Goal: Task Accomplishment & Management: Complete application form

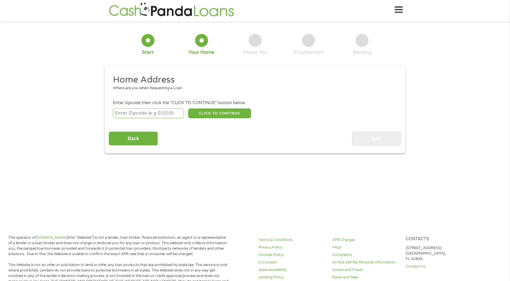
click at [164, 116] on input "number" at bounding box center [148, 114] width 71 height 10
type input "64024"
click at [218, 111] on button "CLICK TO CONTINUE" at bounding box center [219, 114] width 63 height 10
type input "64024"
type input "[GEOGRAPHIC_DATA]"
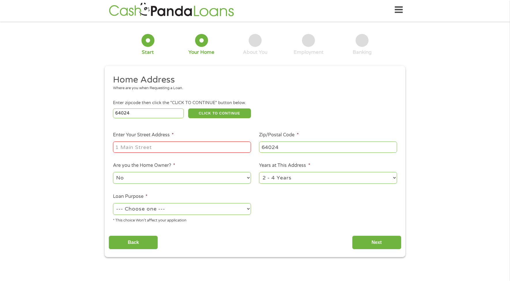
click at [200, 146] on input "Enter Your Street Address *" at bounding box center [182, 147] width 138 height 11
type input "31762 [PERSON_NAME] Dr"
click at [393, 177] on select "1 Year or less 1 - 2 Years 2 - 4 Years Over 4 Years" at bounding box center [328, 178] width 138 height 12
select select "60months"
click at [259, 172] on select "1 Year or less 1 - 2 Years 2 - 4 Years Over 4 Years" at bounding box center [328, 178] width 138 height 12
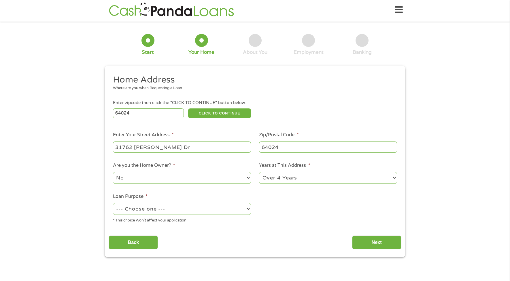
click at [248, 210] on select "--- Choose one --- Pay Bills Debt Consolidation Home Improvement Major Purchase…" at bounding box center [182, 209] width 138 height 12
select select "other"
click at [113, 203] on select "--- Choose one --- Pay Bills Debt Consolidation Home Improvement Major Purchase…" at bounding box center [182, 209] width 138 height 12
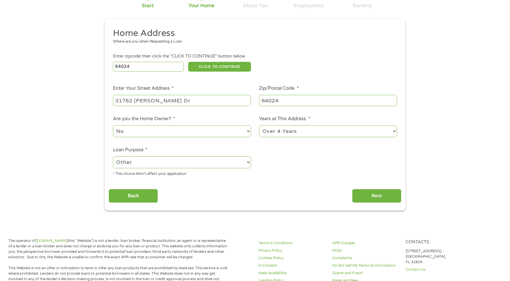
scroll to position [59, 0]
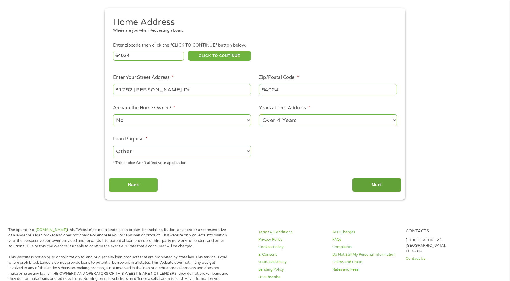
click at [378, 186] on input "Next" at bounding box center [376, 185] width 49 height 14
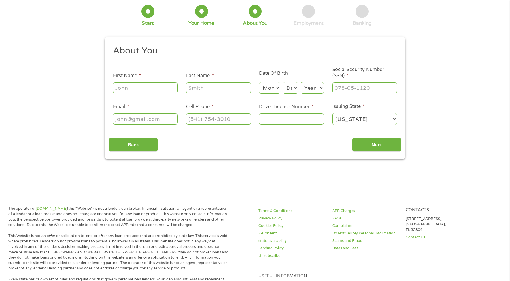
scroll to position [0, 0]
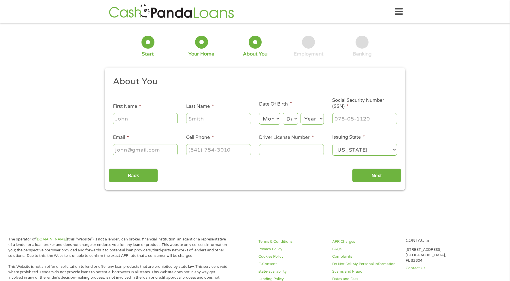
click at [171, 117] on input "First Name *" at bounding box center [145, 118] width 65 height 11
type input "[PERSON_NAME]"
type input "[EMAIL_ADDRESS][DOMAIN_NAME]"
type input "[PHONE_NUMBER]"
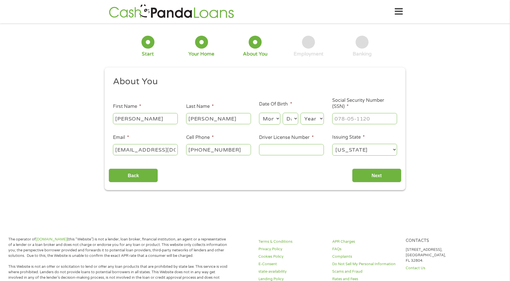
click at [275, 117] on select "Month 1 2 3 4 5 6 7 8 9 10 11 12" at bounding box center [269, 119] width 21 height 12
select select "6"
click at [259, 113] on select "Month 1 2 3 4 5 6 7 8 9 10 11 12" at bounding box center [269, 119] width 21 height 12
click at [291, 120] on select "Day 1 2 3 4 5 6 7 8 9 10 11 12 13 14 15 16 17 18 19 20 21 22 23 24 25 26 27 28 …" at bounding box center [291, 119] width 16 height 12
select select "26"
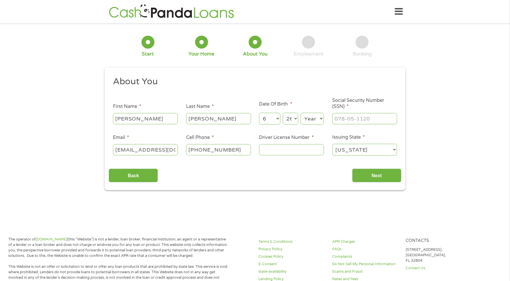
click at [283, 113] on select "Day 1 2 3 4 5 6 7 8 9 10 11 12 13 14 15 16 17 18 19 20 21 22 23 24 25 26 27 28 …" at bounding box center [291, 119] width 16 height 12
click at [296, 118] on select "Day 1 2 3 4 5 6 7 8 9 10 11 12 13 14 15 16 17 18 19 20 21 22 23 24 25 26 27 28 …" at bounding box center [291, 119] width 16 height 12
click at [317, 118] on select "Year [DATE] 2006 2005 2004 2003 2002 2001 2000 1999 1998 1997 1996 1995 1994 19…" at bounding box center [311, 119] width 23 height 12
select select "1953"
click at [300, 113] on select "Year [DATE] 2006 2005 2004 2003 2002 2001 2000 1999 1998 1997 1996 1995 1994 19…" at bounding box center [311, 119] width 23 height 12
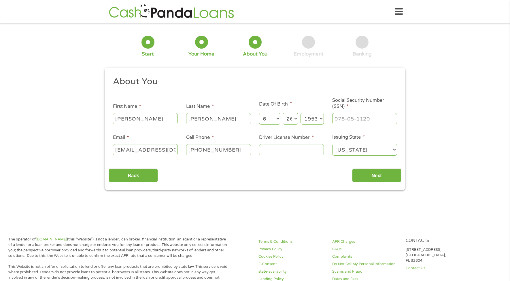
type input "___-__-____"
click at [347, 117] on input "___-__-____" at bounding box center [364, 118] width 65 height 11
click at [345, 122] on input "Social Security Number (SSN) *" at bounding box center [364, 118] width 65 height 11
type input "498-58-1499"
click at [281, 147] on input "Driver License Number *" at bounding box center [291, 149] width 65 height 11
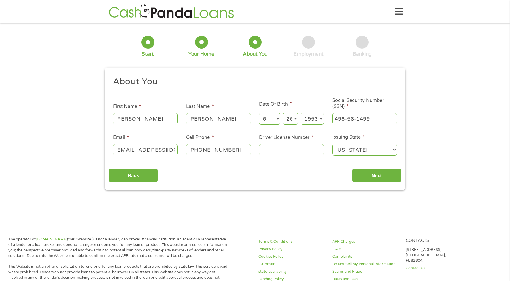
drag, startPoint x: 267, startPoint y: 148, endPoint x: 255, endPoint y: 186, distance: 39.8
click at [267, 148] on input "Driver License Number *" at bounding box center [291, 149] width 65 height 11
type input "N203133025"
click at [377, 175] on input "Next" at bounding box center [376, 176] width 49 height 14
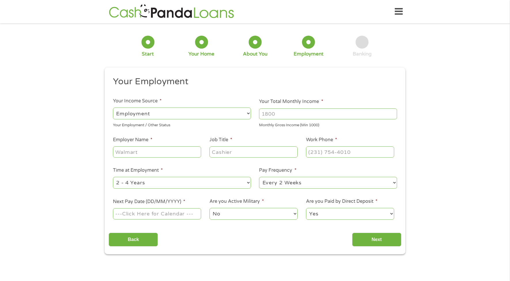
scroll to position [2, 0]
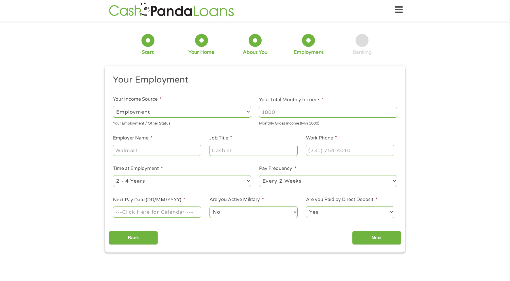
click at [232, 112] on select "--- Choose one --- Employment [DEMOGRAPHIC_DATA] Benefits" at bounding box center [182, 112] width 138 height 12
select select "benefits"
click at [113, 106] on select "--- Choose one --- Employment [DEMOGRAPHIC_DATA] Benefits" at bounding box center [182, 112] width 138 height 12
type input "Other"
type input "[PHONE_NUMBER]"
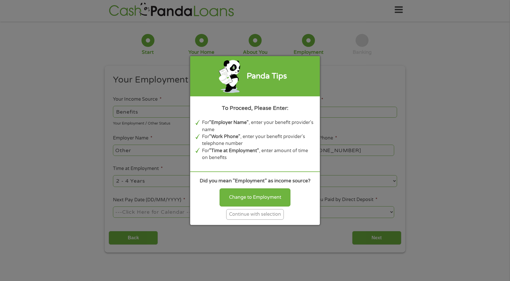
click at [373, 111] on div "Panda Tips To Proceed, Please Enter: For "Employer Name" , enter your benefit p…" at bounding box center [255, 140] width 510 height 281
click at [337, 69] on div "Panda Tips To Proceed, Please Enter: For "Employer Name" , enter your benefit p…" at bounding box center [255, 140] width 510 height 281
click at [161, 110] on div "Panda Tips To Proceed, Please Enter: For "Employer Name" , enter your benefit p…" at bounding box center [255, 140] width 510 height 281
click at [255, 216] on div "Continue with selection" at bounding box center [255, 214] width 58 height 11
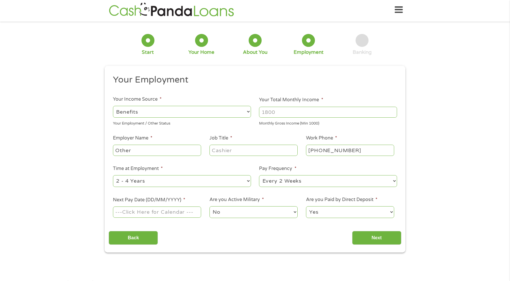
click at [278, 111] on input "Your Total Monthly Income *" at bounding box center [328, 112] width 138 height 11
type input "2469"
click at [151, 150] on input "Other" at bounding box center [157, 150] width 88 height 11
type input "O"
type input "Va Pension and Social Security"
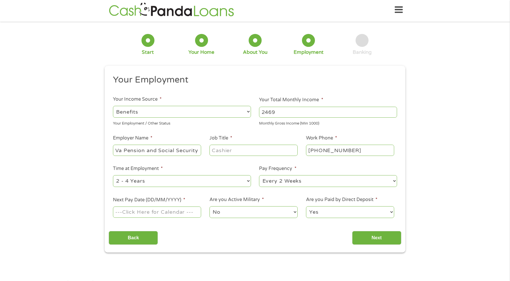
click at [245, 149] on input "Job Title *" at bounding box center [253, 150] width 88 height 11
click at [213, 151] on input "retired" at bounding box center [253, 150] width 88 height 11
type input "Retired"
click at [247, 180] on select "--- Choose one --- 1 Year or less 1 - 2 Years 2 - 4 Years Over 4 Years" at bounding box center [182, 181] width 138 height 12
select select "60months"
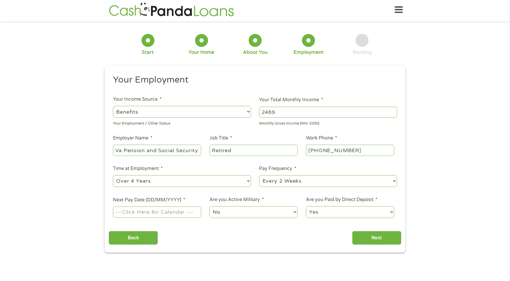
click at [113, 175] on select "--- Choose one --- 1 Year or less 1 - 2 Years 2 - 4 Years Over 4 Years" at bounding box center [182, 181] width 138 height 12
click at [394, 182] on select "--- Choose one --- Every 2 Weeks Every Week Monthly Semi-Monthly" at bounding box center [328, 181] width 138 height 12
select select "monthly"
click at [259, 175] on select "--- Choose one --- Every 2 Weeks Every Week Monthly Semi-Monthly" at bounding box center [328, 181] width 138 height 12
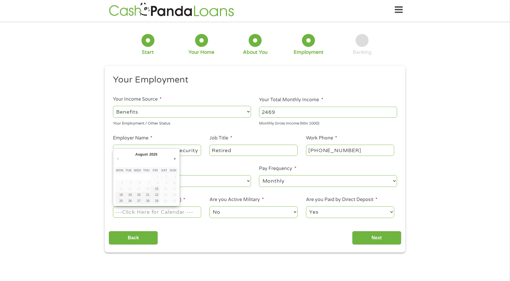
click at [190, 216] on input "Next Pay Date (DD/MM/YYYY) *" at bounding box center [157, 212] width 88 height 11
click at [149, 211] on input "Next Pay Date (DD/MM/YYYY) *" at bounding box center [157, 212] width 88 height 11
type input "[DATE]"
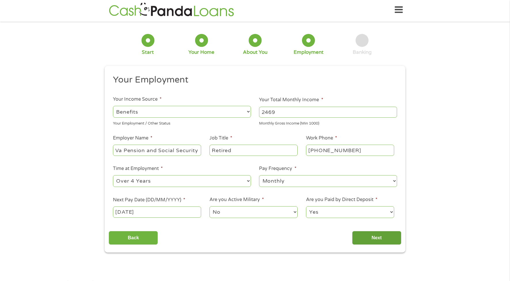
click at [375, 239] on input "Next" at bounding box center [376, 238] width 49 height 14
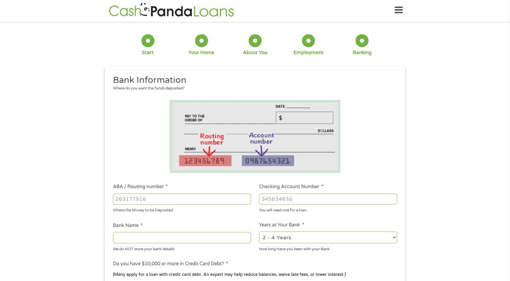
scroll to position [0, 0]
click at [164, 202] on input "ABA / Routing number *" at bounding box center [182, 199] width 138 height 11
click at [131, 200] on input "ABA / Routing number *" at bounding box center [182, 199] width 138 height 11
type input "101000187"
type input "US BANK NA"
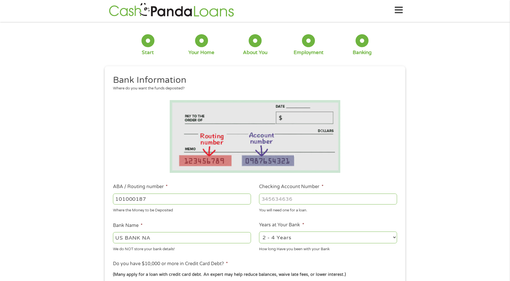
type input "101000187"
click at [267, 198] on input "Checking Account Number *" at bounding box center [328, 199] width 138 height 11
type input "145572346602"
click at [394, 238] on select "2 - 4 Years 6 - 12 Months 1 - 2 Years Over 4 Years" at bounding box center [328, 238] width 138 height 12
select select "60months"
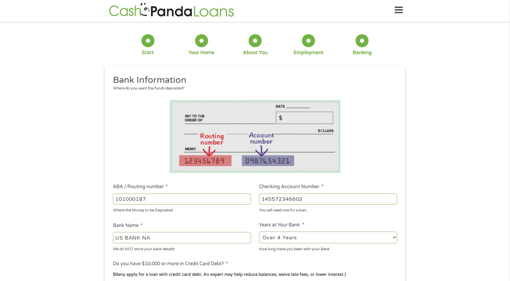
click at [259, 232] on select "2 - 4 Years 6 - 12 Months 1 - 2 Years Over 4 Years" at bounding box center [328, 238] width 138 height 12
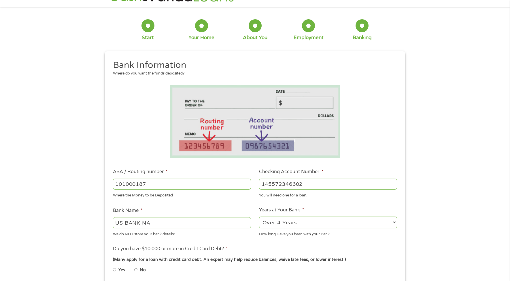
scroll to position [59, 0]
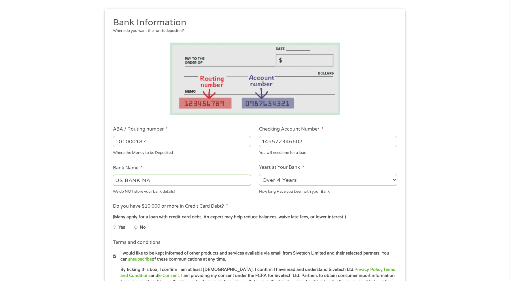
click at [137, 228] on input "No" at bounding box center [135, 227] width 3 height 9
radio input "true"
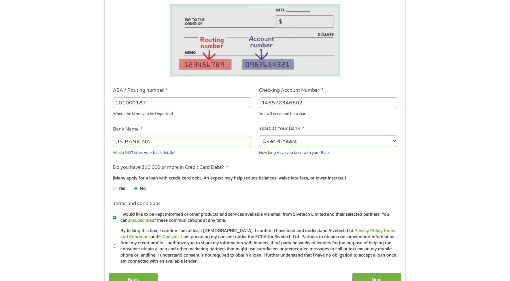
scroll to position [145, 0]
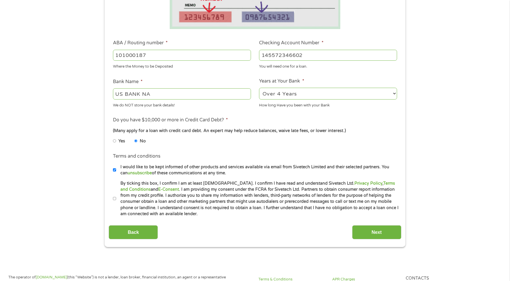
click at [114, 198] on input "By ticking this box, I confirm I am at least [DEMOGRAPHIC_DATA]. I confirm I ha…" at bounding box center [114, 198] width 3 height 9
checkbox input "true"
click at [373, 231] on input "Next" at bounding box center [376, 233] width 49 height 14
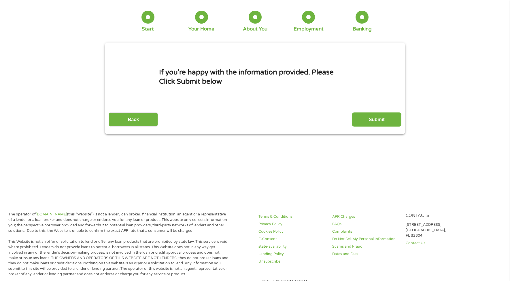
scroll to position [0, 0]
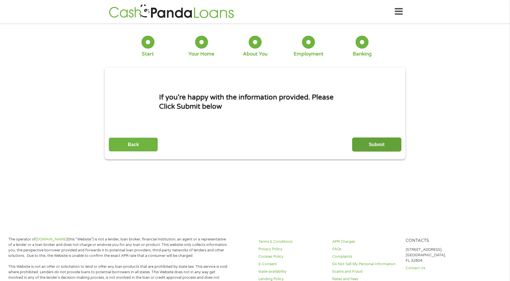
click at [374, 143] on input "Submit" at bounding box center [376, 145] width 49 height 14
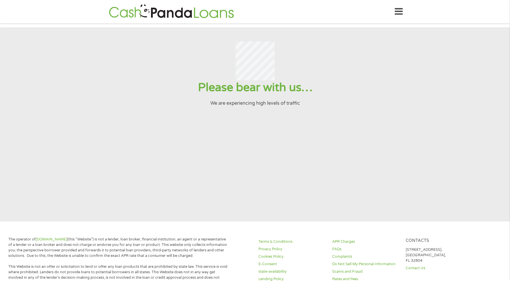
click at [426, 120] on section "Please bear with us… We are experiencing high levels of traffic" at bounding box center [255, 124] width 510 height 194
